Goal: Transaction & Acquisition: Purchase product/service

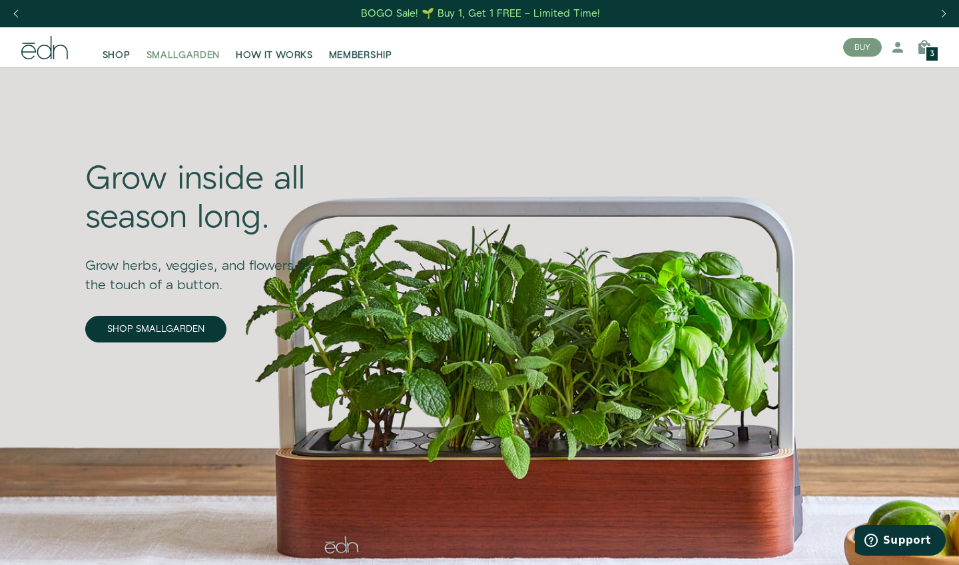
click at [194, 49] on span "SMALLGARDEN" at bounding box center [184, 55] width 74 height 13
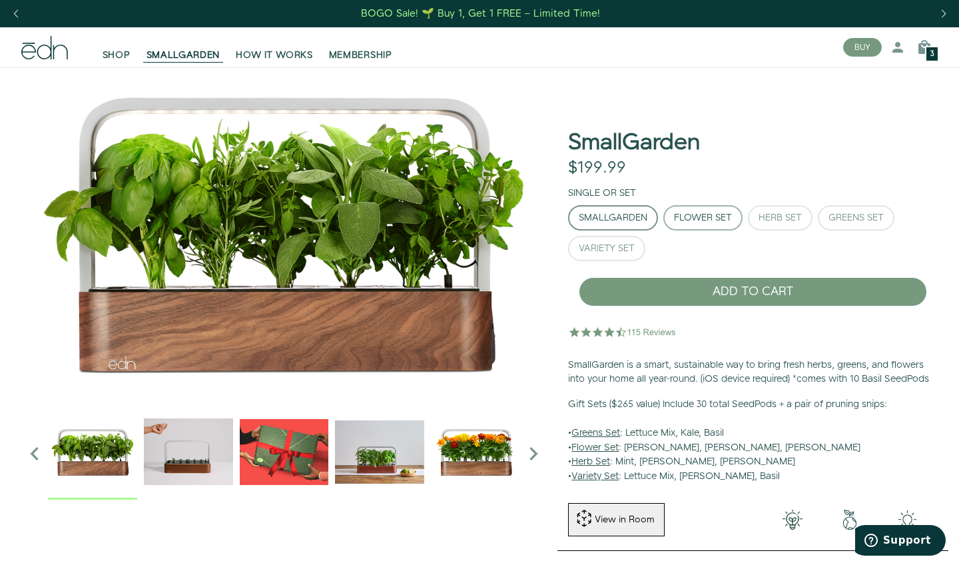
click at [717, 222] on div "Flower Set" at bounding box center [703, 217] width 58 height 9
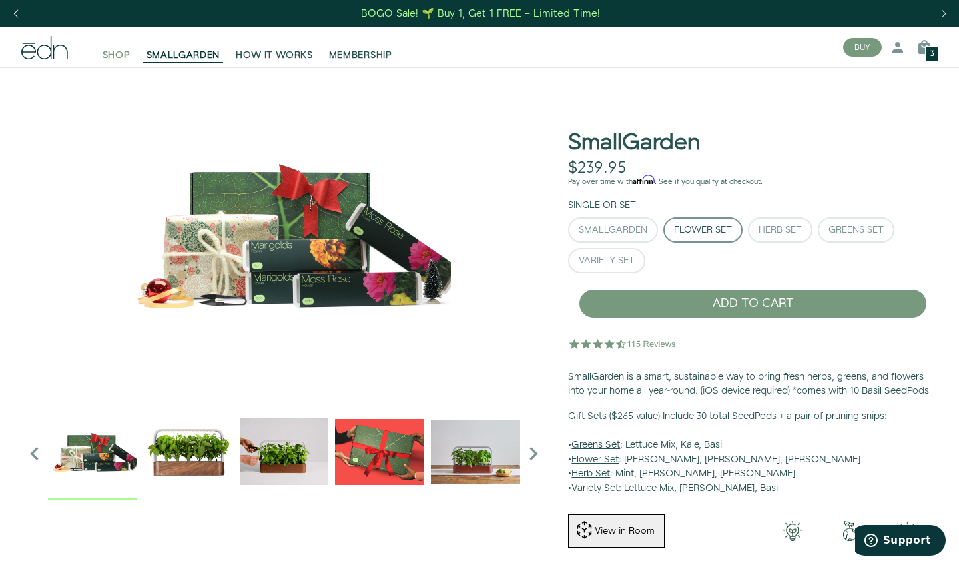
click at [115, 56] on span "SHOP" at bounding box center [117, 55] width 28 height 13
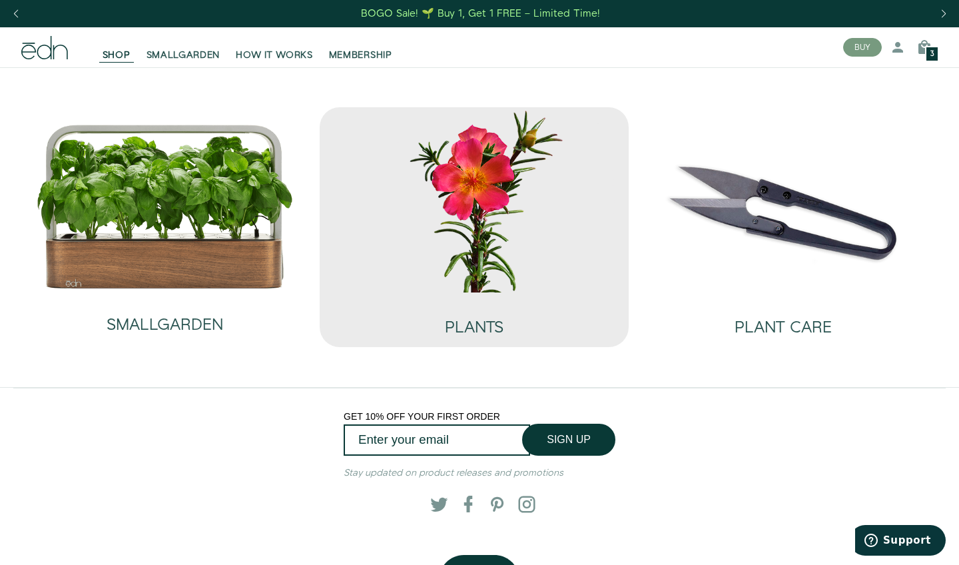
click at [458, 270] on img at bounding box center [474, 199] width 288 height 185
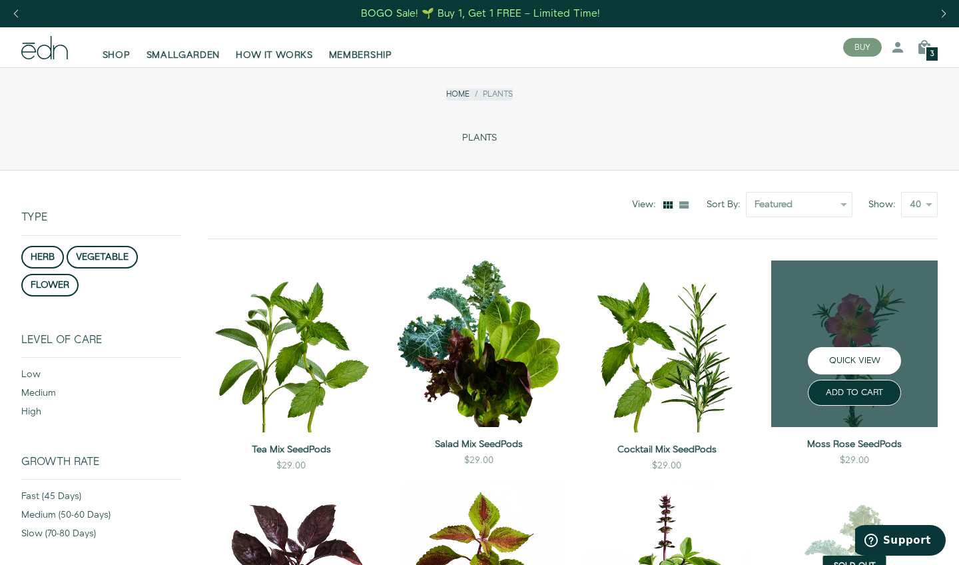
click at [876, 366] on button "QUICK VIEW" at bounding box center [854, 360] width 93 height 27
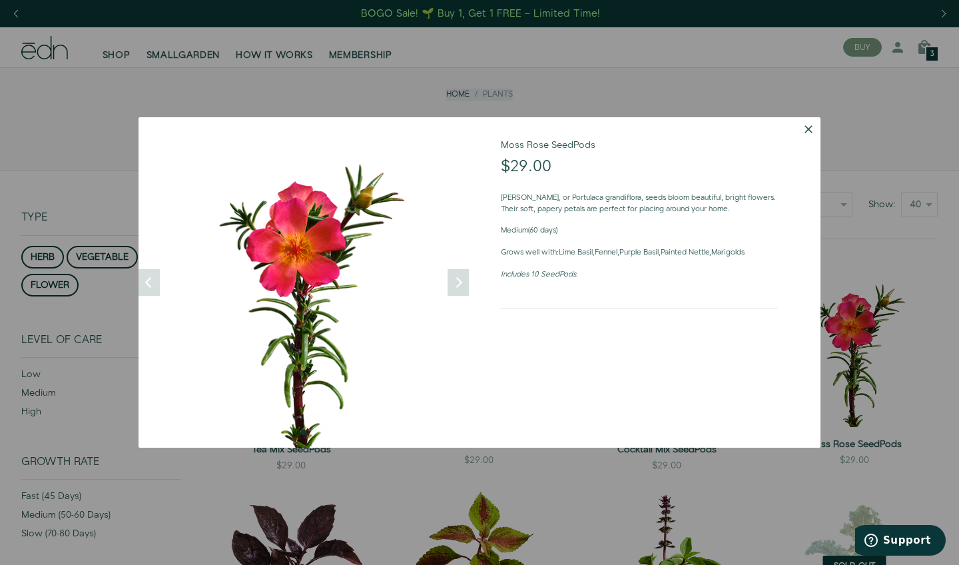
click at [807, 137] on button "Dismiss" at bounding box center [809, 129] width 24 height 24
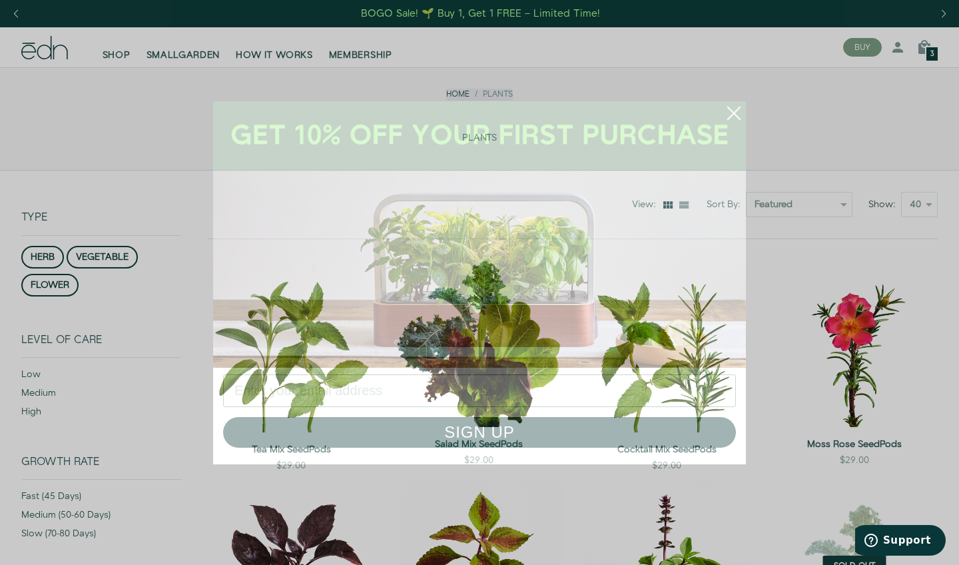
click at [735, 110] on circle "Close dialog" at bounding box center [733, 113] width 29 height 29
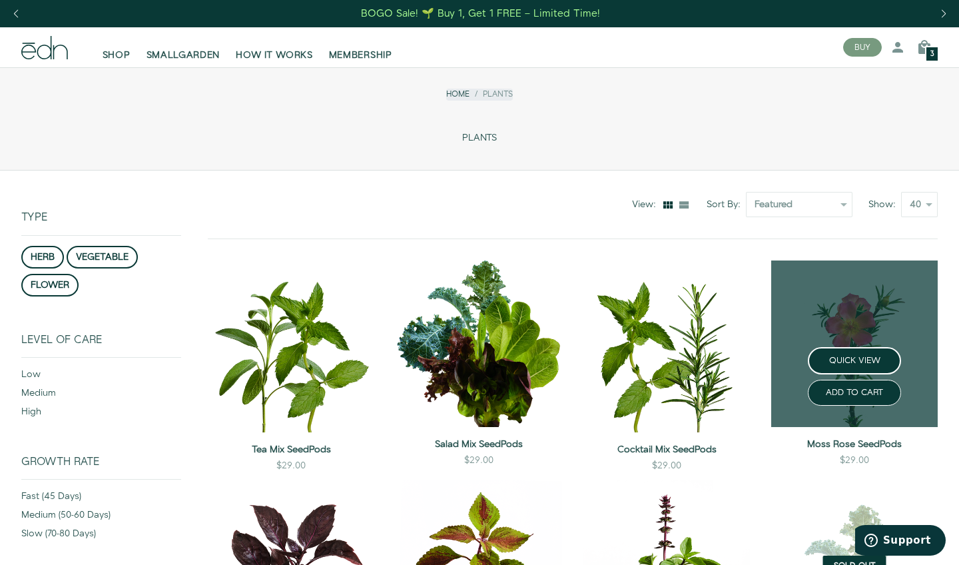
click at [861, 328] on link at bounding box center [854, 343] width 167 height 167
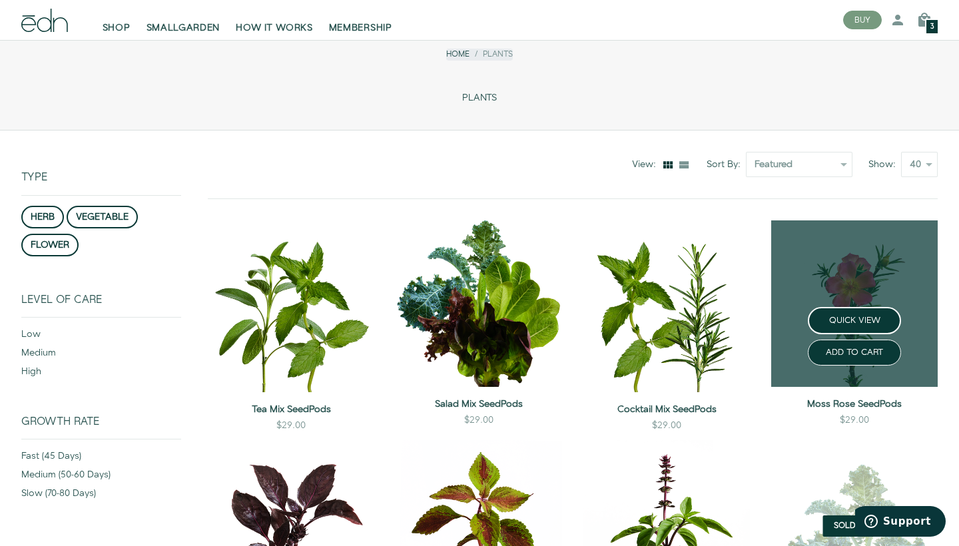
scroll to position [44, 0]
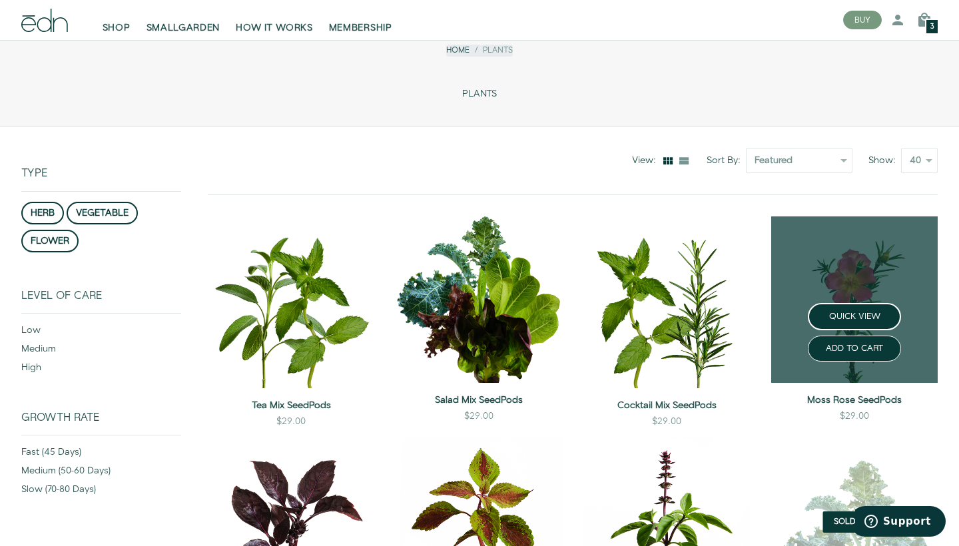
click at [822, 266] on link at bounding box center [854, 300] width 167 height 167
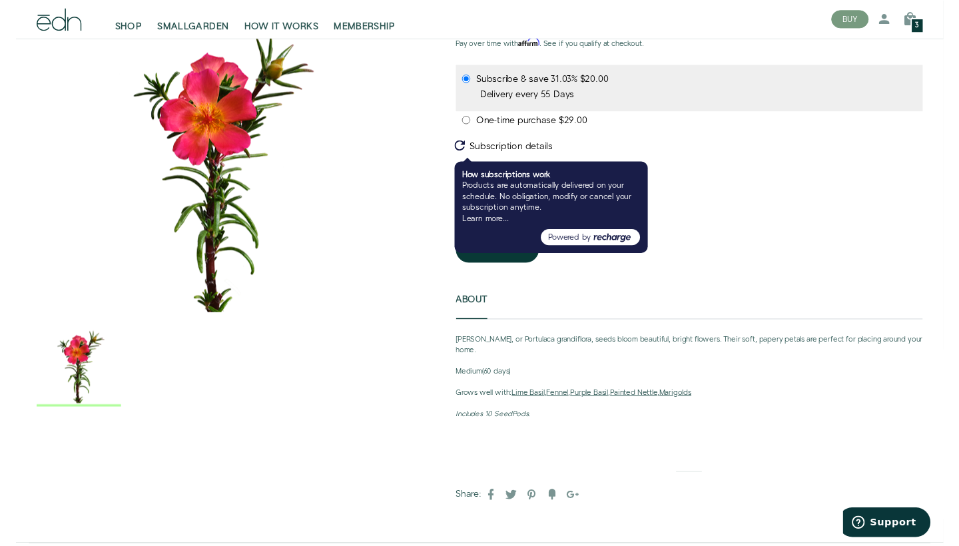
scroll to position [159, 0]
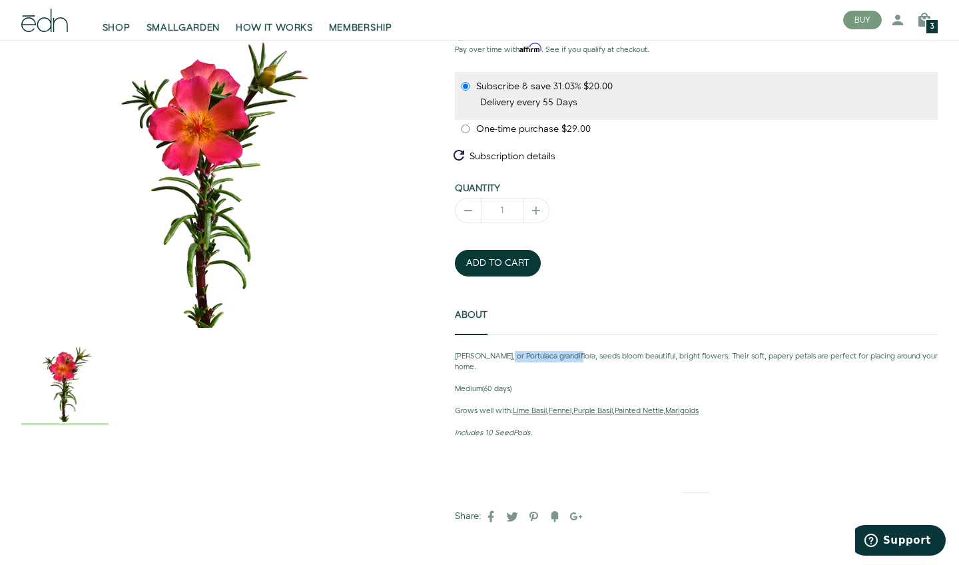
drag, startPoint x: 577, startPoint y: 356, endPoint x: 508, endPoint y: 352, distance: 69.4
click at [508, 352] on p "[PERSON_NAME], or Portulaca grandiflora, seeds bloom beautiful, bright flowers.…" at bounding box center [696, 362] width 483 height 23
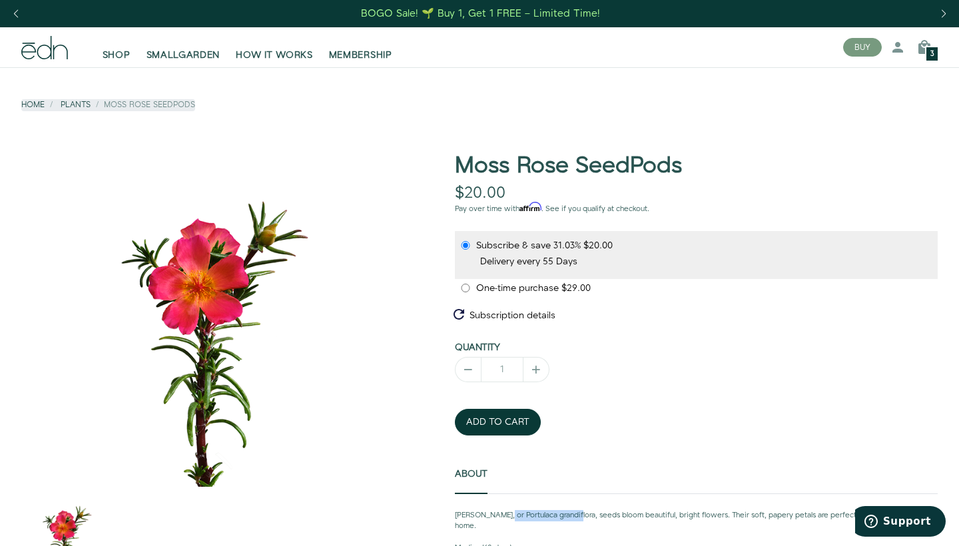
scroll to position [0, 0]
click at [941, 57] on div "BUY 42732282904750 1 Log in Create account 3 Cart 3 products" at bounding box center [891, 47] width 116 height 27
click at [935, 57] on div "3" at bounding box center [932, 54] width 14 height 16
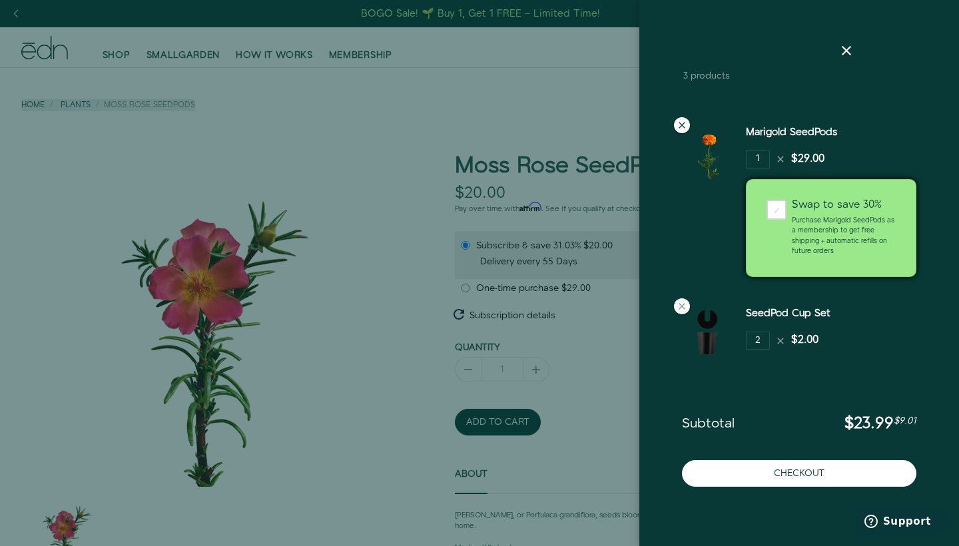
click at [683, 121] on icon at bounding box center [682, 125] width 11 height 11
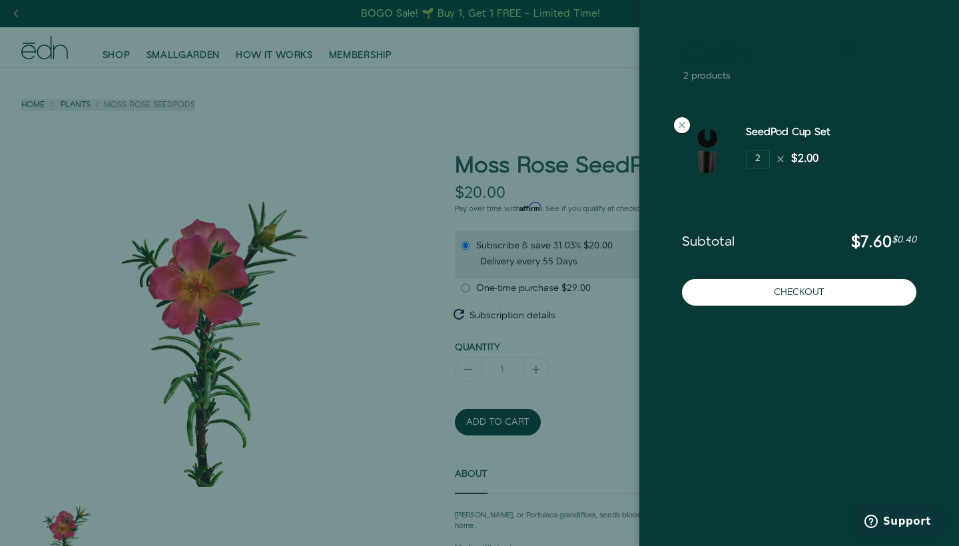
click at [852, 48] on icon at bounding box center [847, 51] width 16 height 16
